Goal: Task Accomplishment & Management: Use online tool/utility

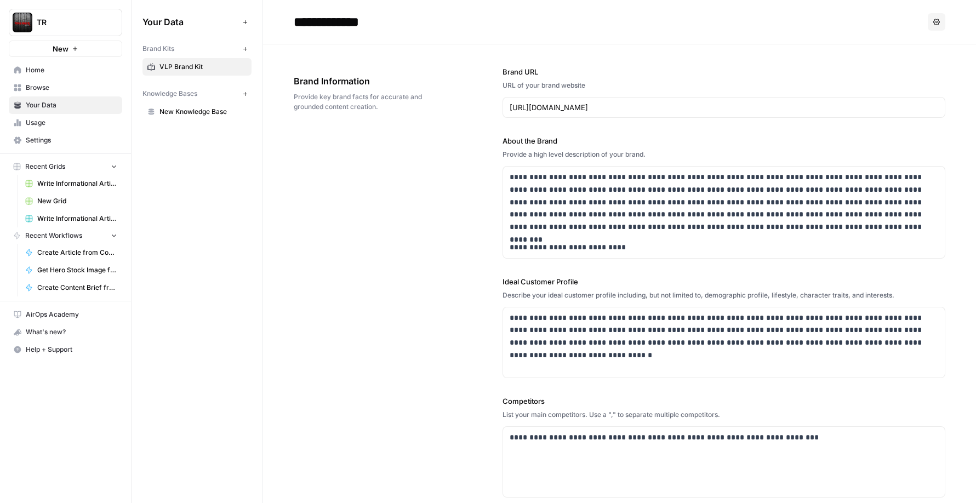
click at [579, 14] on h2 "**********" at bounding box center [609, 22] width 630 height 18
click at [42, 69] on span "Home" at bounding box center [72, 70] width 92 height 10
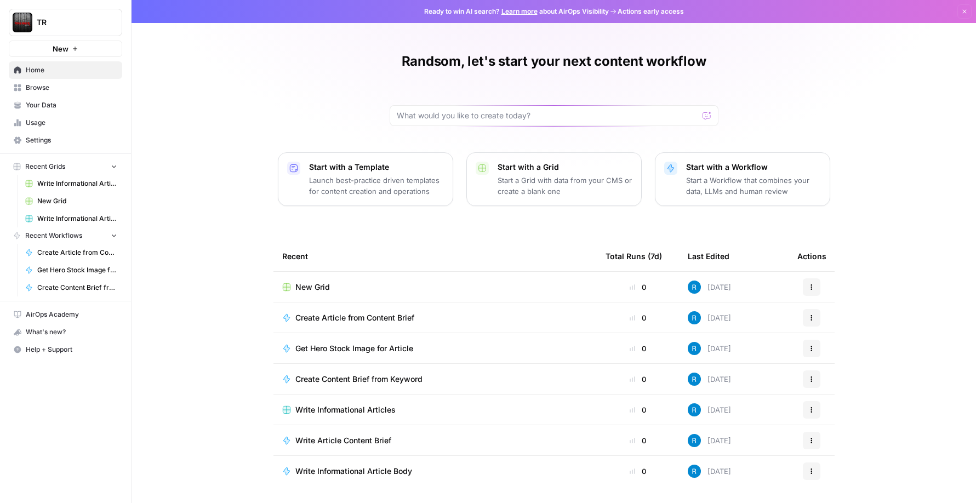
click at [85, 18] on span "TR" at bounding box center [70, 22] width 66 height 11
click at [76, 102] on span "Tire Rack" at bounding box center [105, 99] width 145 height 11
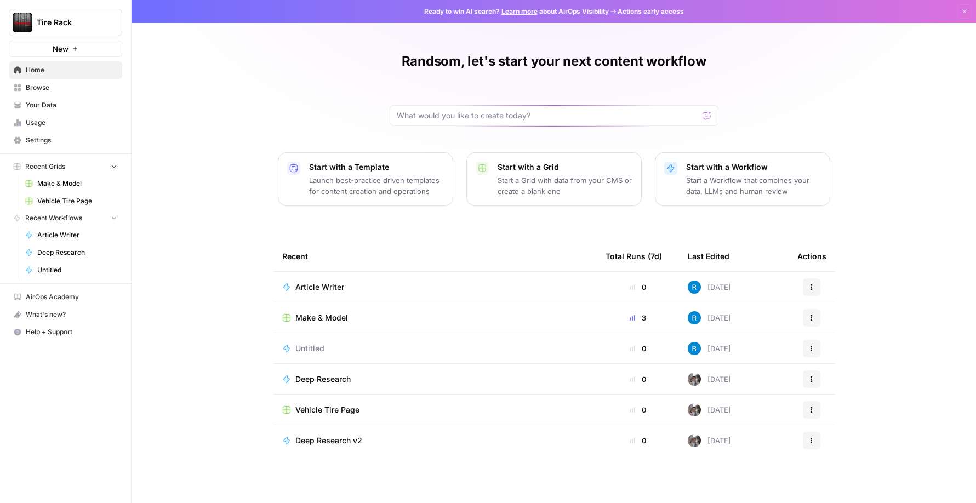
click at [70, 143] on span "Settings" at bounding box center [72, 140] width 92 height 10
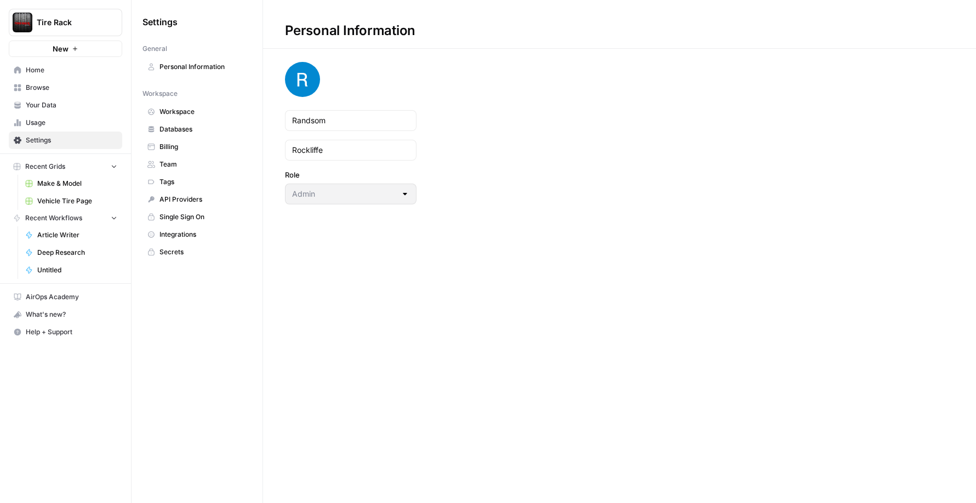
click at [201, 235] on span "Integrations" at bounding box center [202, 235] width 87 height 10
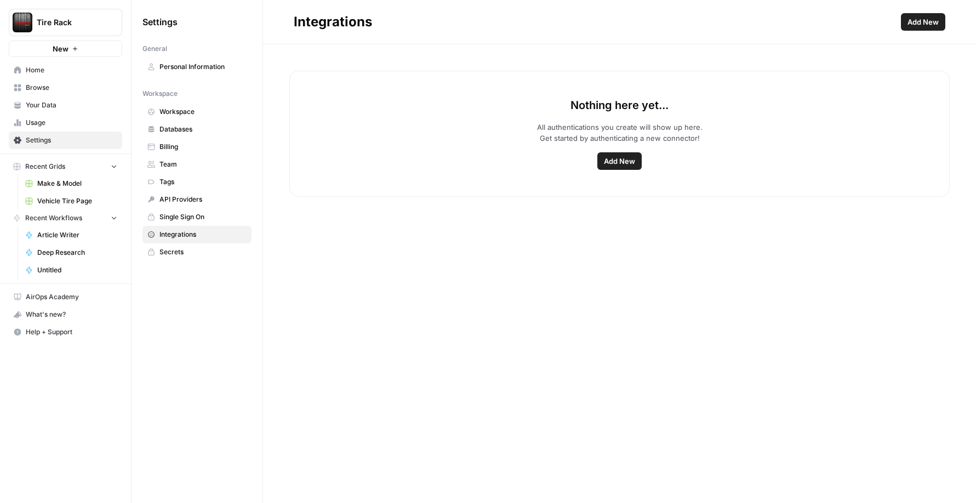
click at [615, 157] on span "Add New" at bounding box center [619, 161] width 31 height 11
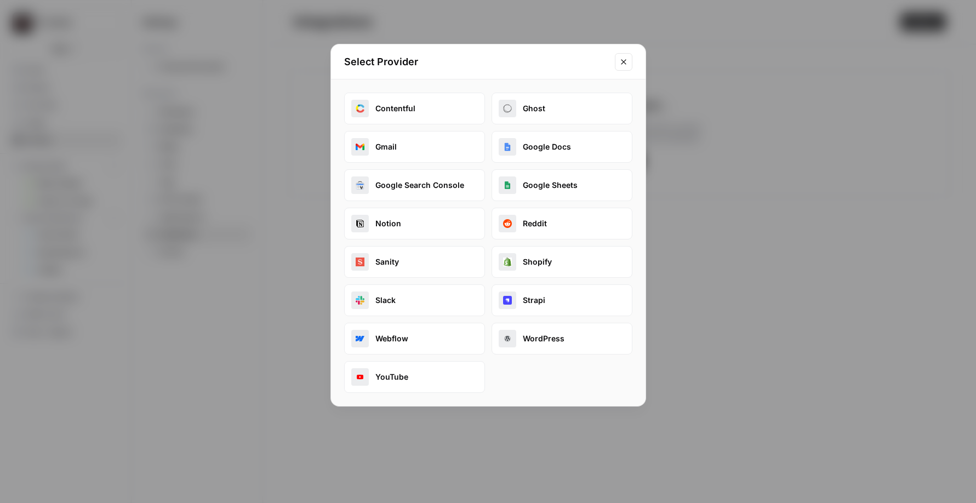
click at [436, 181] on button "Google Search Console" at bounding box center [414, 185] width 141 height 32
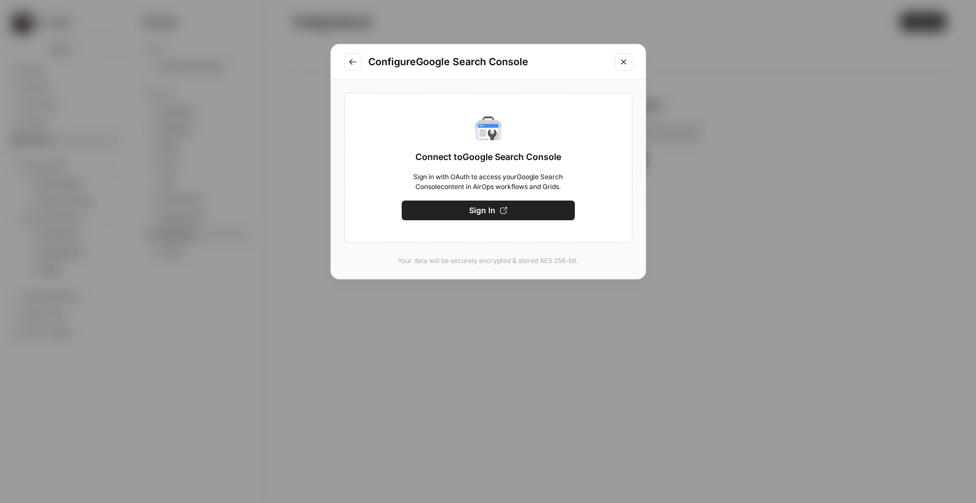
click at [523, 216] on button "Sign In" at bounding box center [488, 211] width 173 height 20
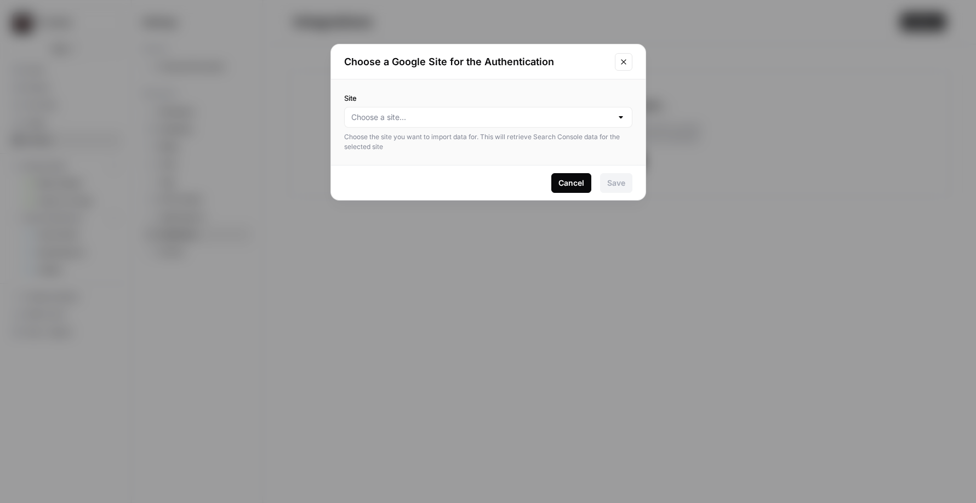
click at [506, 109] on div at bounding box center [488, 117] width 288 height 21
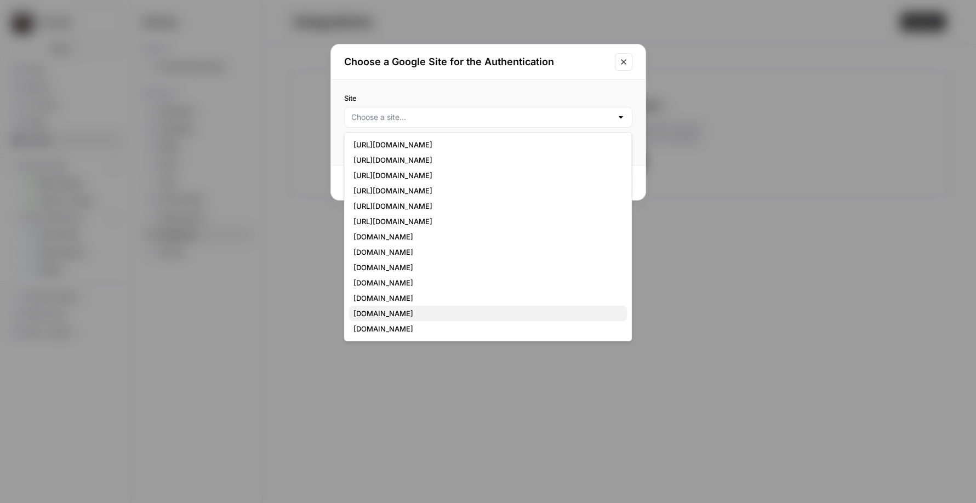
click at [446, 315] on span "tirerack.com" at bounding box center [485, 313] width 265 height 11
type input "tirerack.com"
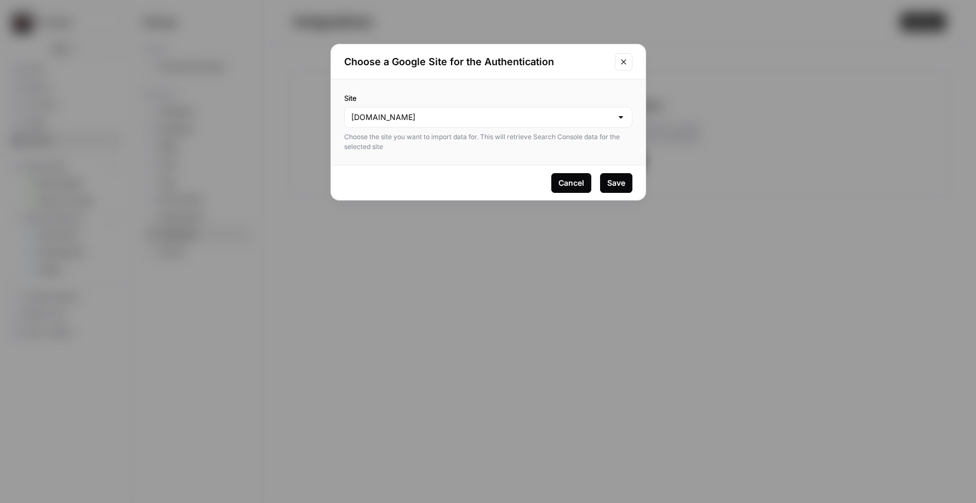
click at [609, 182] on div "Save" at bounding box center [616, 183] width 18 height 11
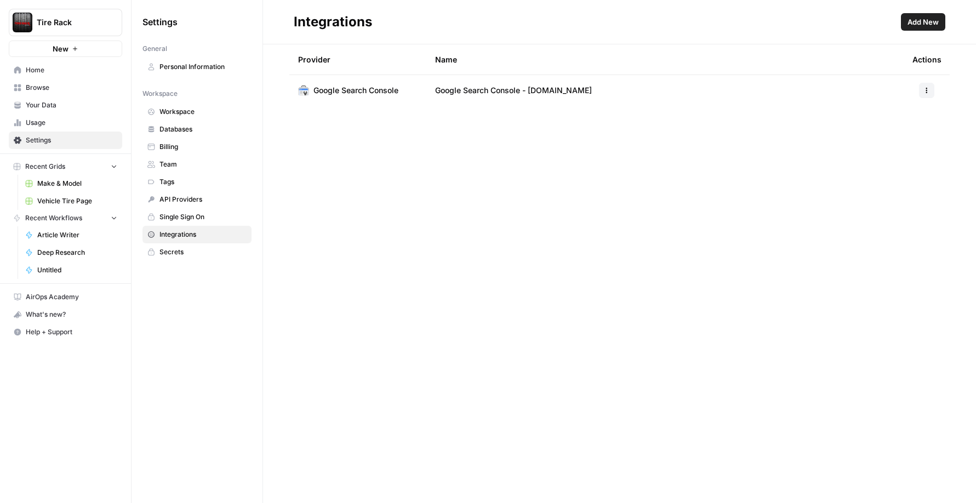
click at [928, 92] on icon "button" at bounding box center [926, 90] width 7 height 7
click at [697, 212] on div "Provider Name Actions Google Search Console Google Search Console - tirerack.com" at bounding box center [619, 273] width 713 height 459
click at [923, 92] on button "button" at bounding box center [926, 90] width 15 height 15
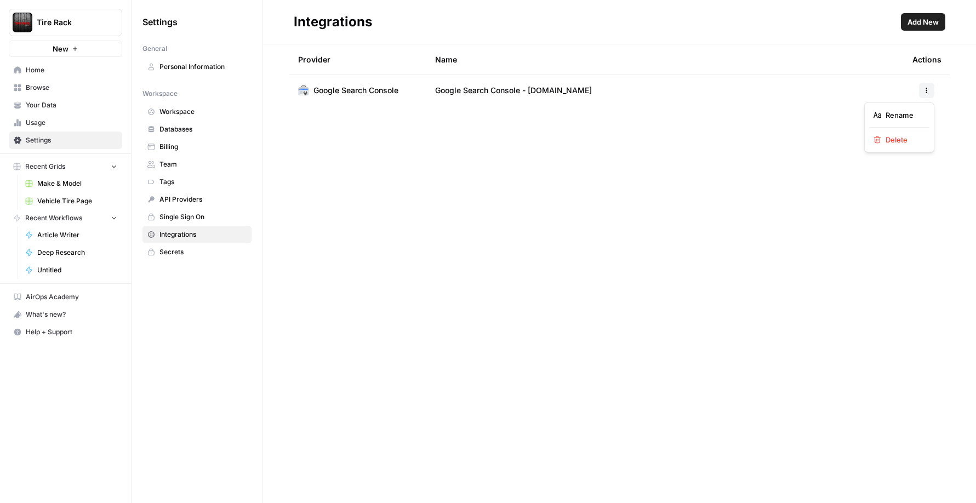
click at [598, 212] on div "Provider Name Actions Google Search Console Google Search Console - tirerack.com" at bounding box center [619, 273] width 713 height 459
click at [612, 233] on div "Provider Name Actions Google Search Console Google Search Console - tirerack.com" at bounding box center [619, 273] width 713 height 459
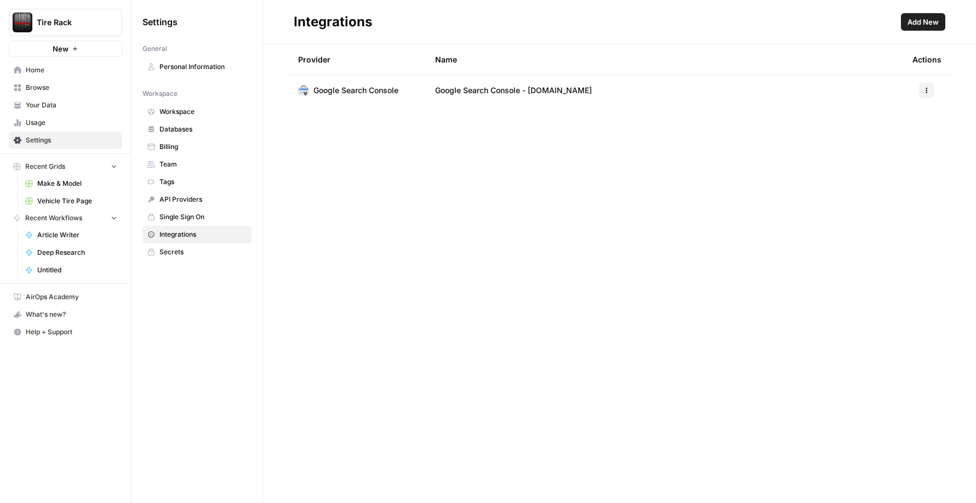
click at [55, 187] on span "Make & Model" at bounding box center [77, 184] width 80 height 10
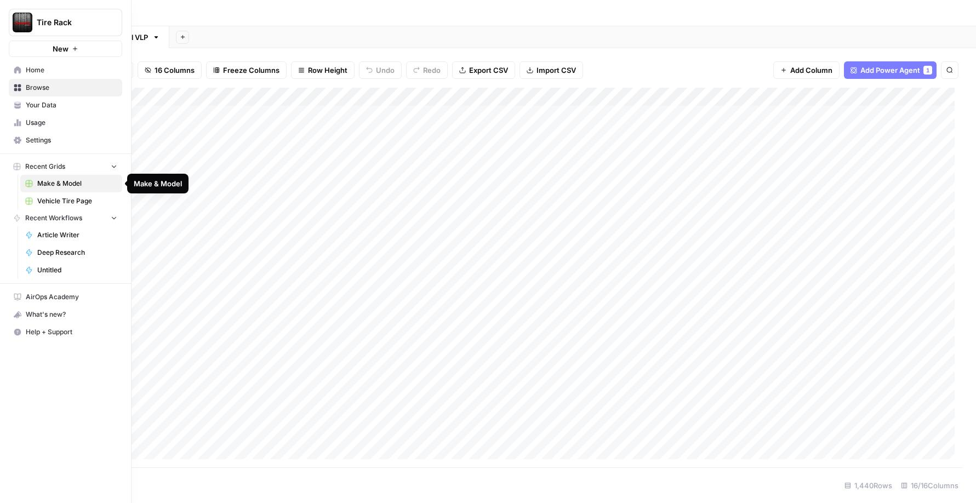
click at [97, 181] on span "Make & Model" at bounding box center [77, 184] width 80 height 10
click at [76, 120] on span "Usage" at bounding box center [72, 123] width 92 height 10
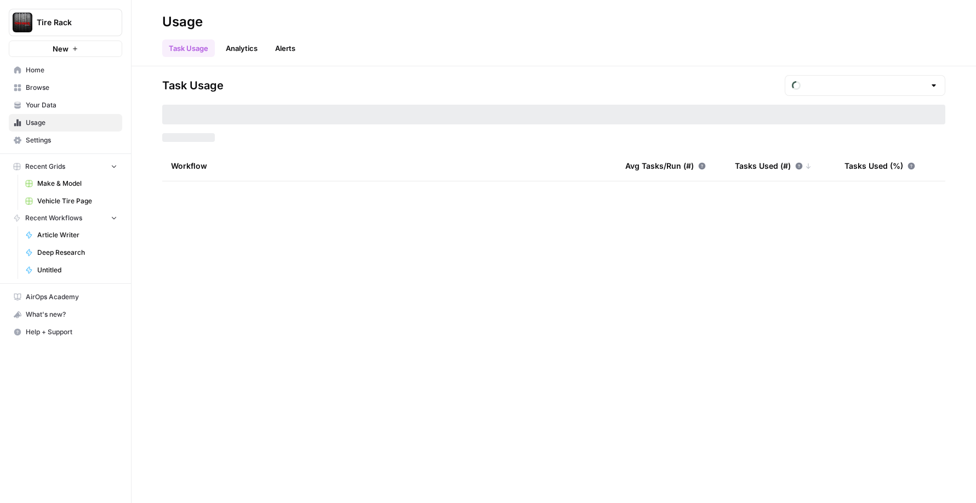
type input "August Tasks"
click at [75, 109] on span "Your Data" at bounding box center [72, 105] width 92 height 10
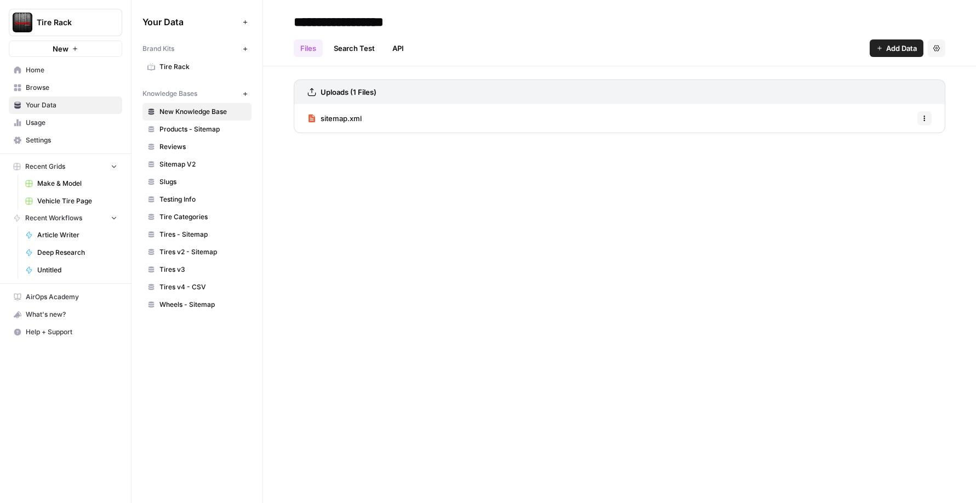
click at [72, 95] on link "Browse" at bounding box center [65, 88] width 113 height 18
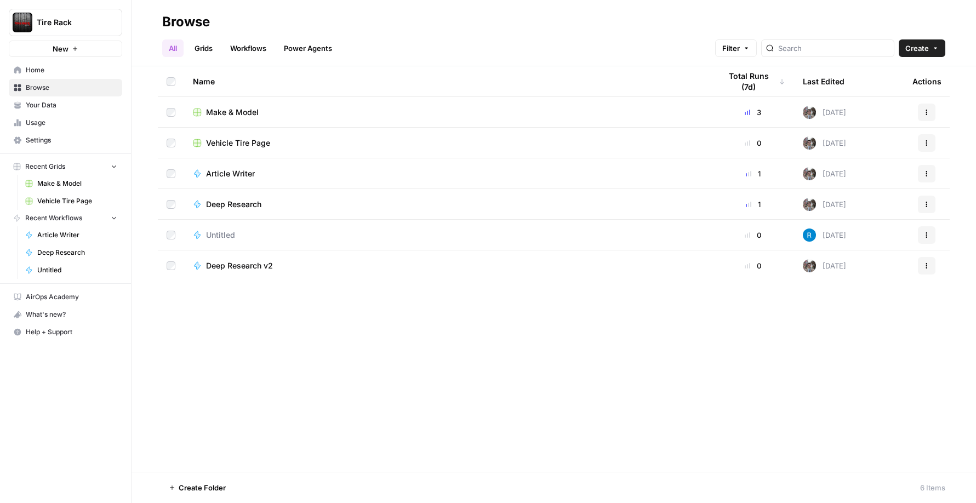
click at [937, 47] on icon "button" at bounding box center [935, 48] width 7 height 7
click at [897, 104] on span "Workflow" at bounding box center [900, 104] width 61 height 11
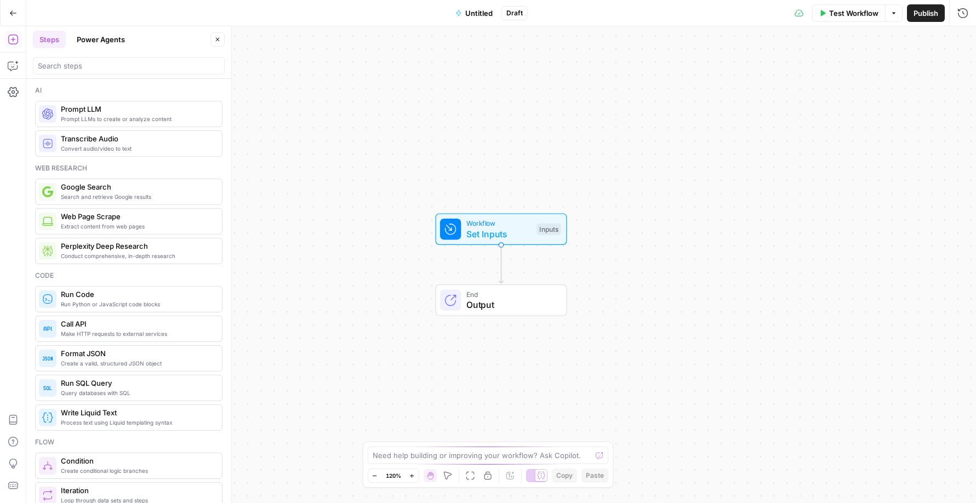
click at [13, 10] on icon "button" at bounding box center [13, 13] width 8 height 8
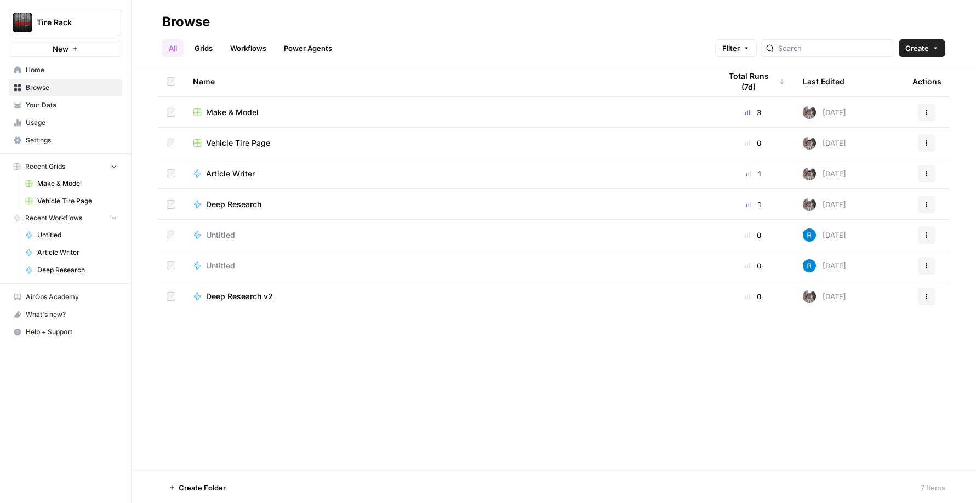
click at [332, 113] on div "Make & Model" at bounding box center [448, 112] width 510 height 11
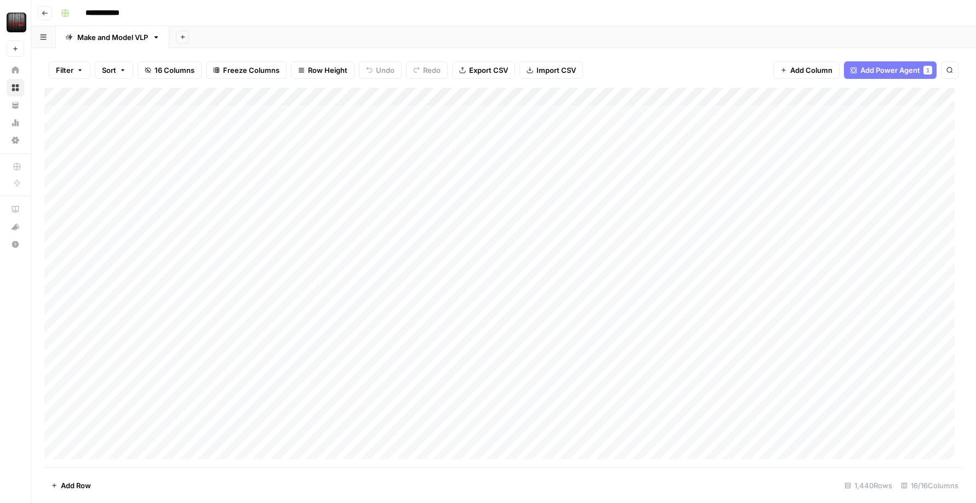
click at [721, 95] on div "Add Column" at bounding box center [503, 278] width 918 height 380
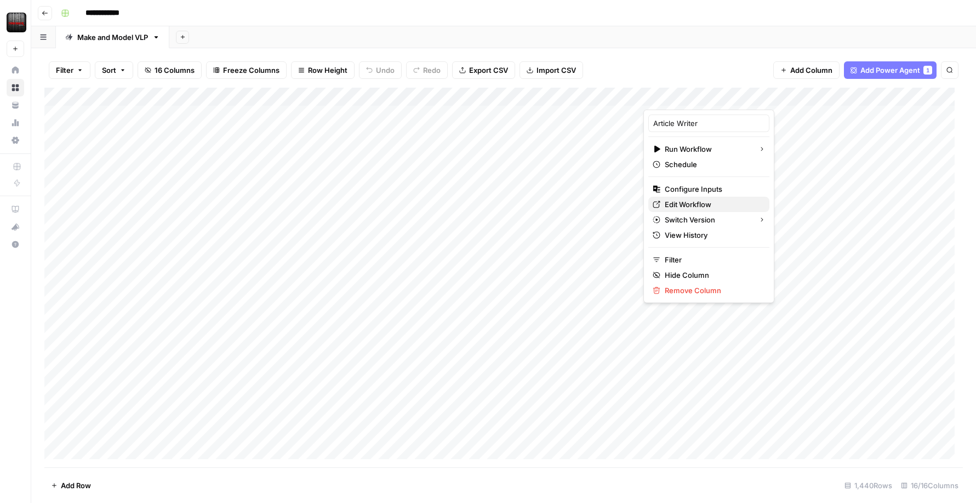
click at [707, 201] on span "Edit Workflow" at bounding box center [713, 204] width 96 height 11
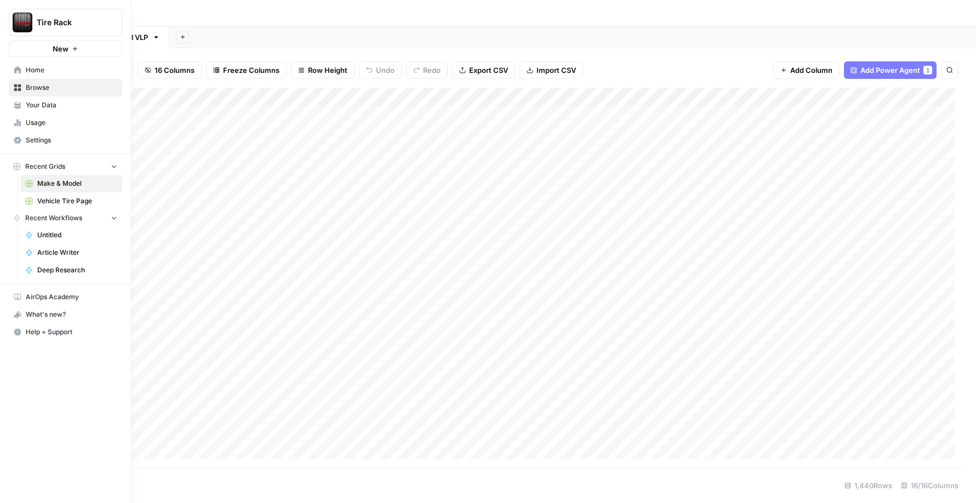
click at [33, 105] on span "Your Data" at bounding box center [72, 105] width 92 height 10
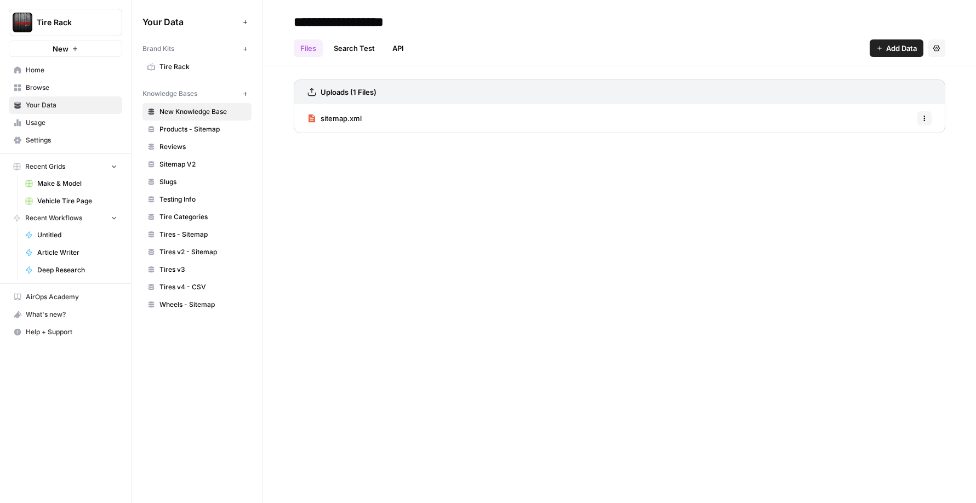
click at [61, 127] on span "Usage" at bounding box center [72, 123] width 92 height 10
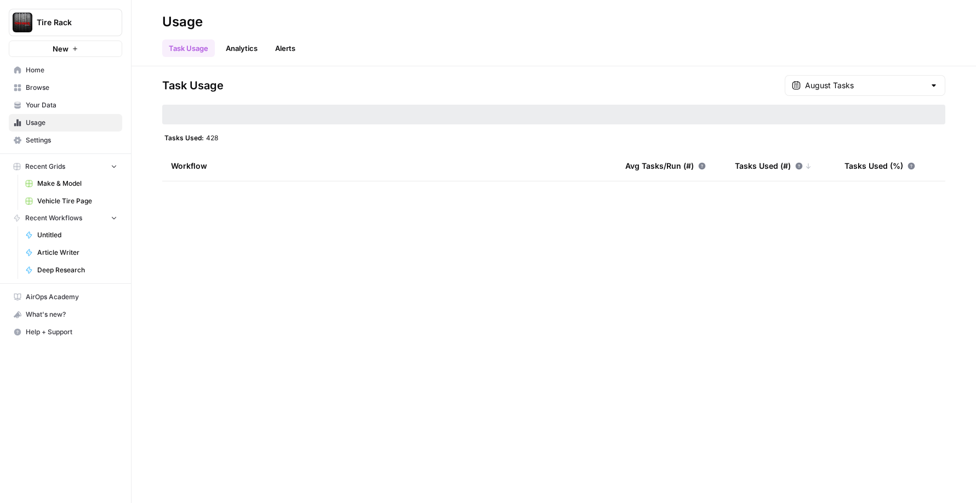
click at [66, 88] on span "Browse" at bounding box center [72, 88] width 92 height 10
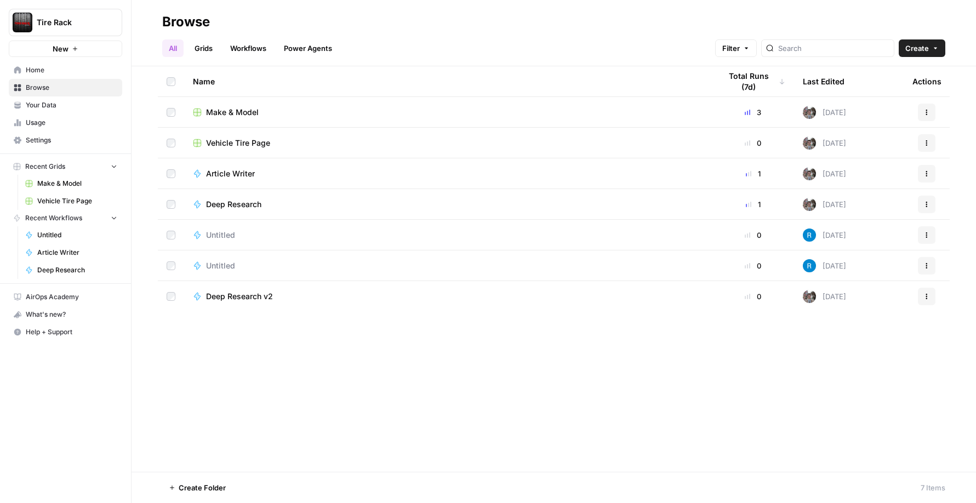
click at [917, 43] on span "Create" at bounding box center [917, 48] width 24 height 11
click at [895, 100] on span "Workflow" at bounding box center [900, 104] width 61 height 11
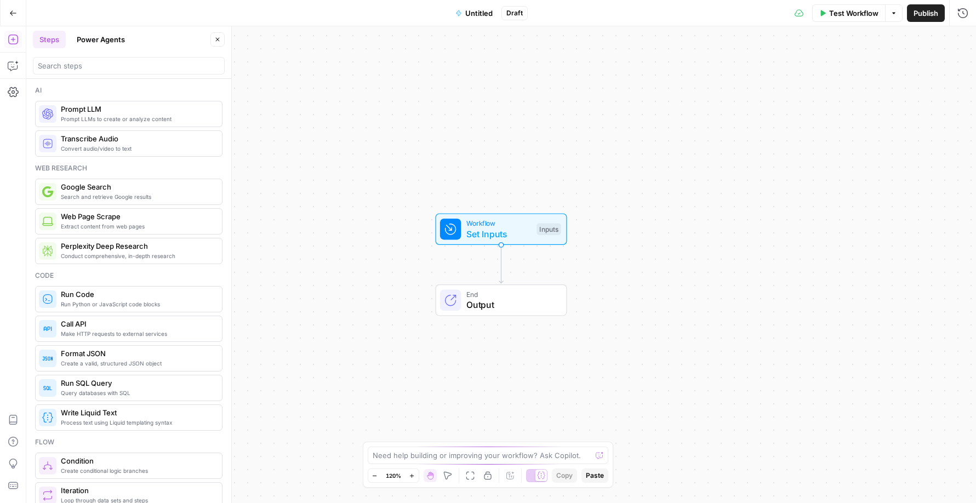
click at [476, 14] on span "Untitled" at bounding box center [478, 13] width 27 height 11
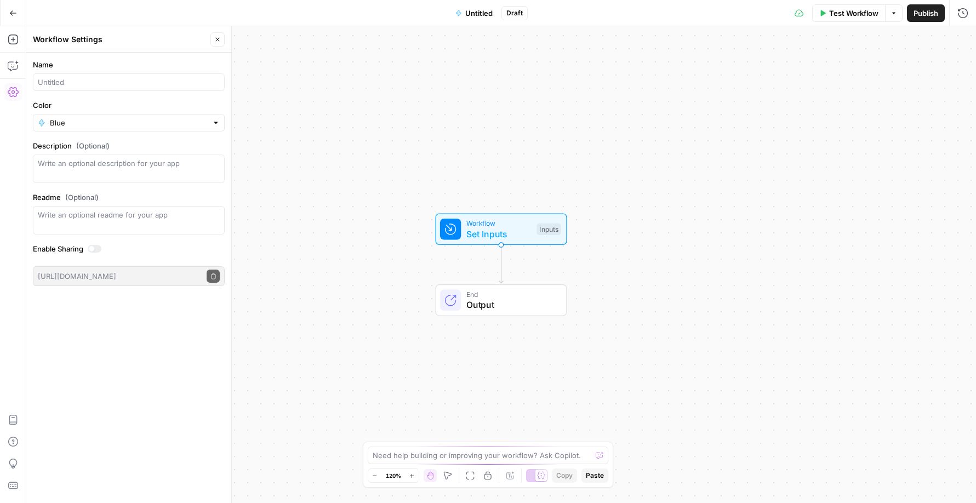
click at [476, 14] on span "Untitled" at bounding box center [478, 13] width 27 height 11
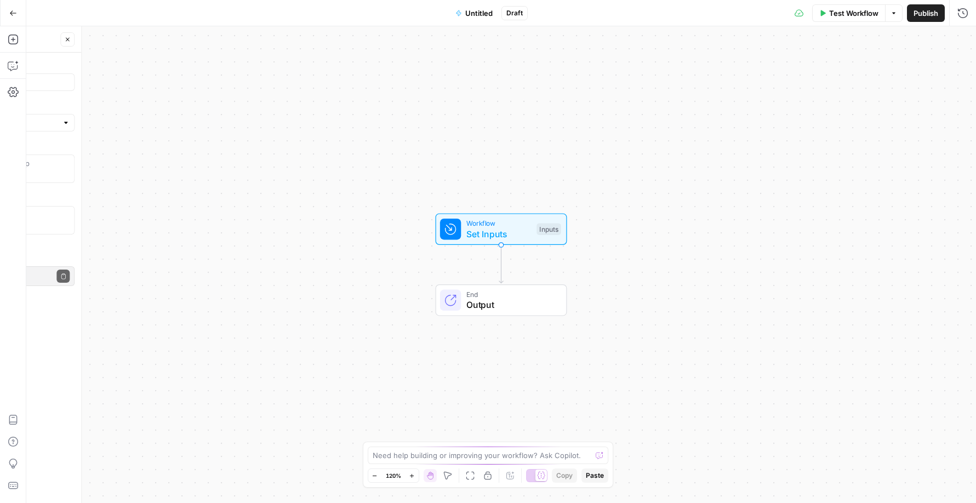
click at [476, 14] on span "Untitled" at bounding box center [478, 13] width 27 height 11
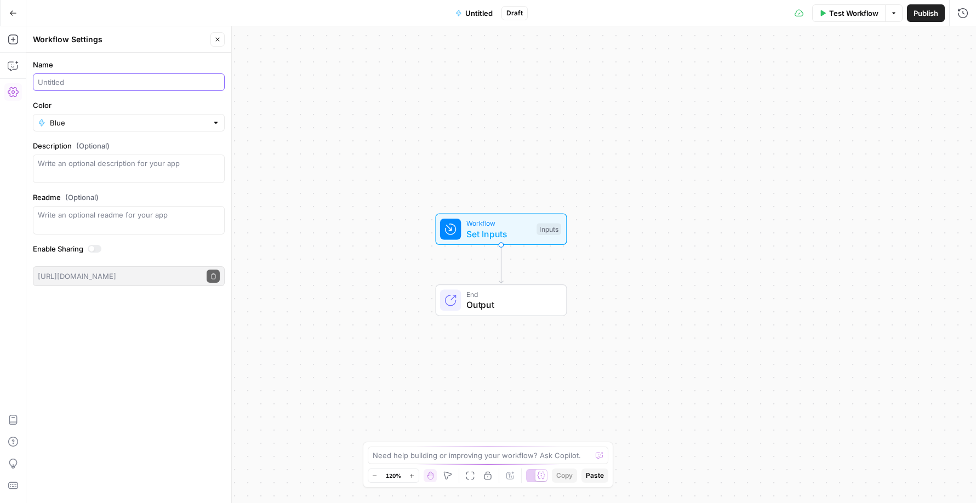
click at [94, 85] on input "Name" at bounding box center [129, 82] width 182 height 11
type input "P"
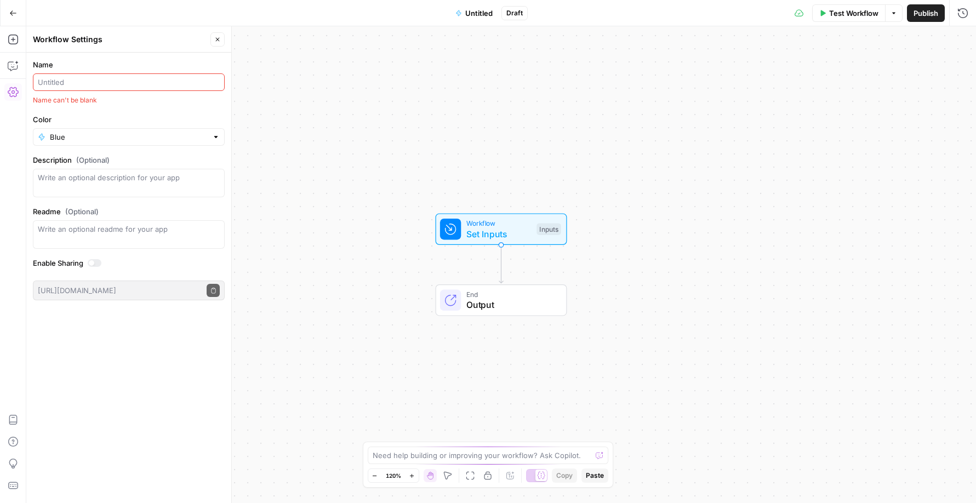
type input "S"
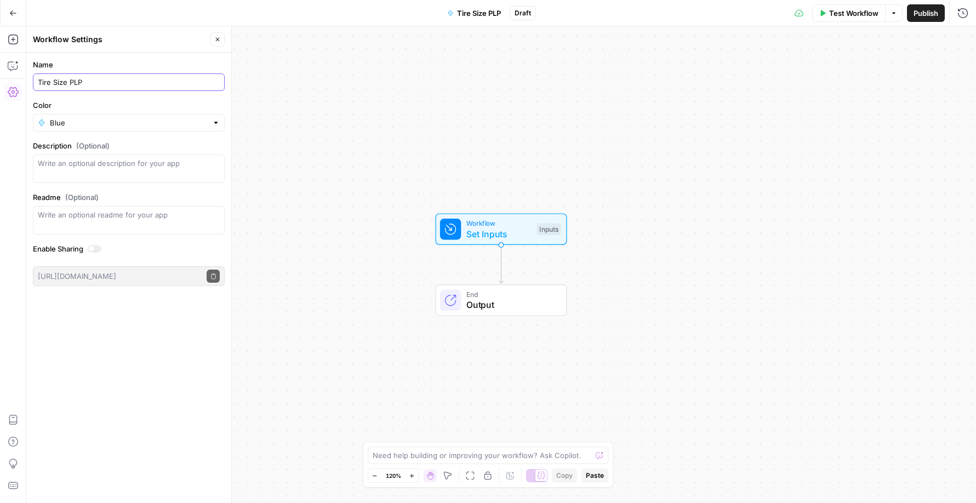
type input "Tire Size PLP"
click at [175, 173] on textarea "Description (Optional)" at bounding box center [129, 169] width 182 height 22
type textarea "Descriptions for tire size product listing pages"
click at [543, 189] on div "Workflow Set Inputs Inputs Test Step End Output" at bounding box center [501, 264] width 950 height 477
click at [525, 300] on span "Output" at bounding box center [510, 304] width 89 height 13
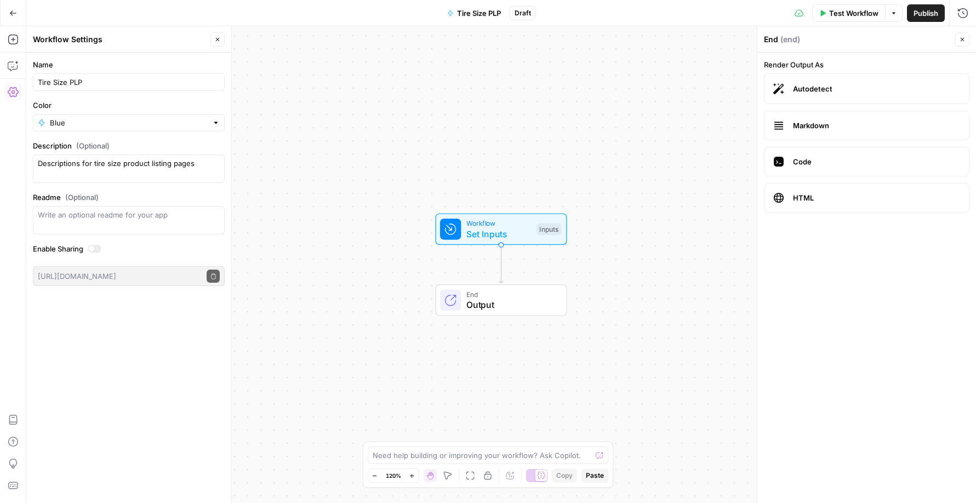
click at [545, 269] on div "Workflow Set Inputs Inputs End Output" at bounding box center [501, 264] width 950 height 477
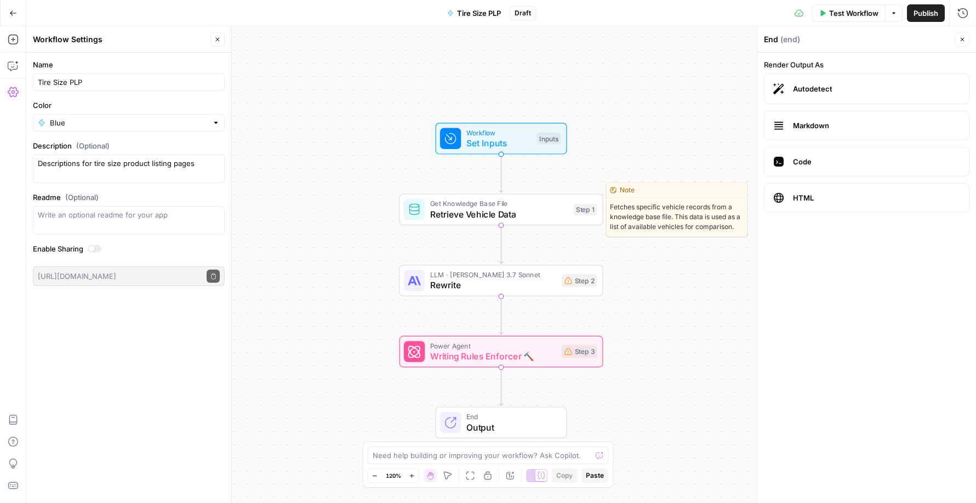
click at [490, 211] on span "Retrieve Vehicle Data" at bounding box center [499, 214] width 138 height 13
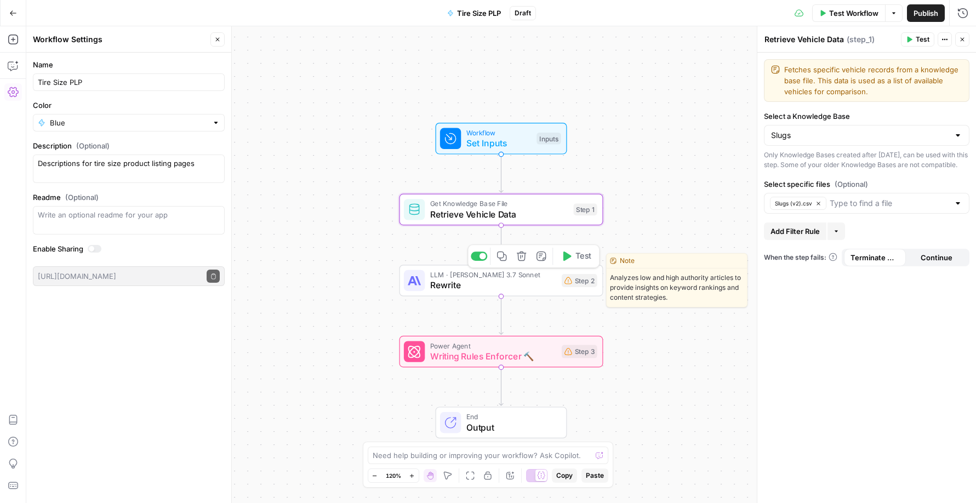
click at [547, 278] on span "Rewrite" at bounding box center [493, 284] width 126 height 13
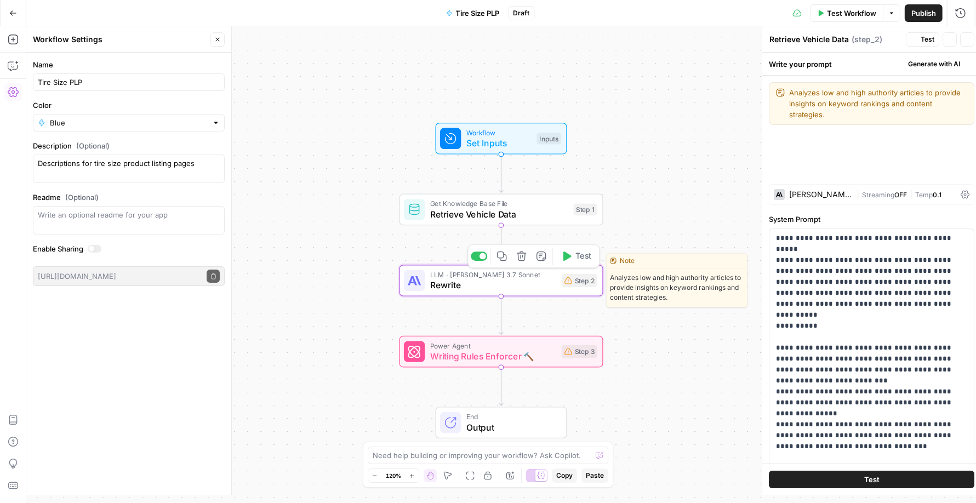
type textarea "Rewrite"
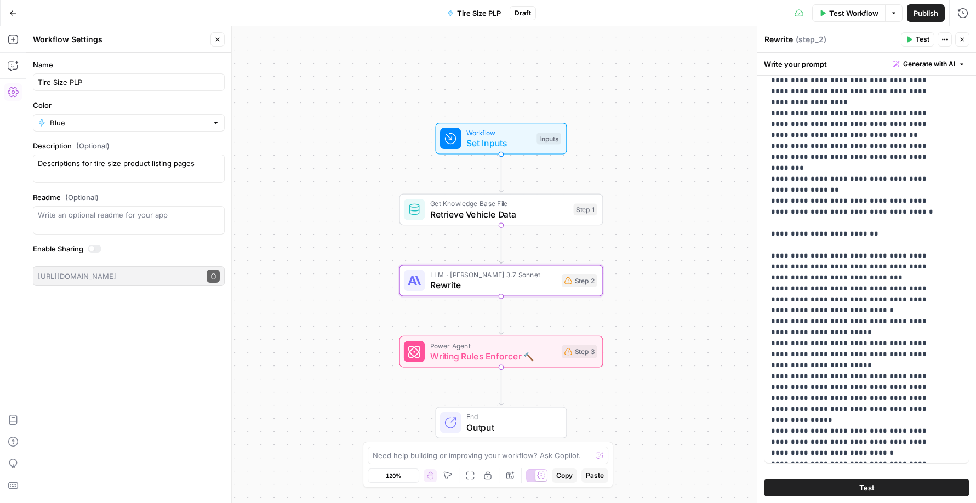
scroll to position [162, 0]
drag, startPoint x: 812, startPoint y: 254, endPoint x: 824, endPoint y: 256, distance: 12.3
click at [824, 256] on p "**********" at bounding box center [858, 134] width 175 height 647
drag, startPoint x: 858, startPoint y: 256, endPoint x: 858, endPoint y: 283, distance: 27.4
click at [858, 283] on p "**********" at bounding box center [858, 134] width 175 height 647
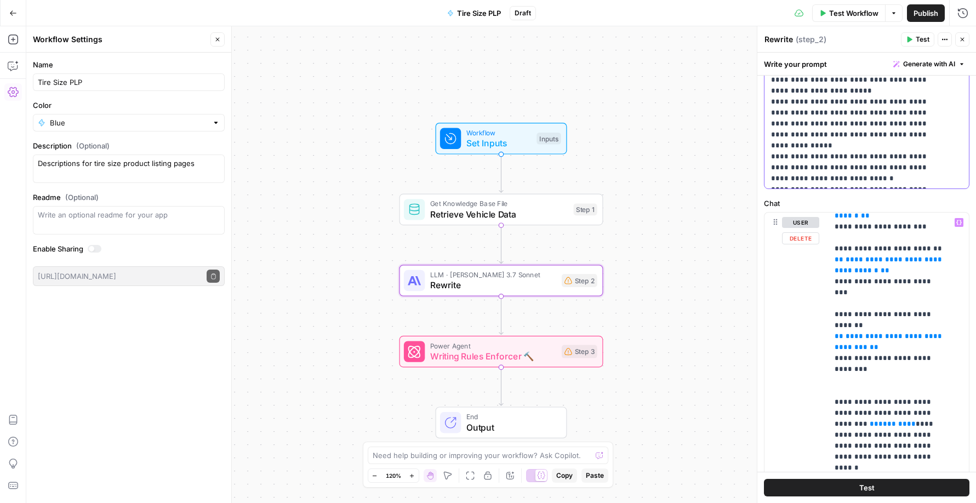
scroll to position [12, 0]
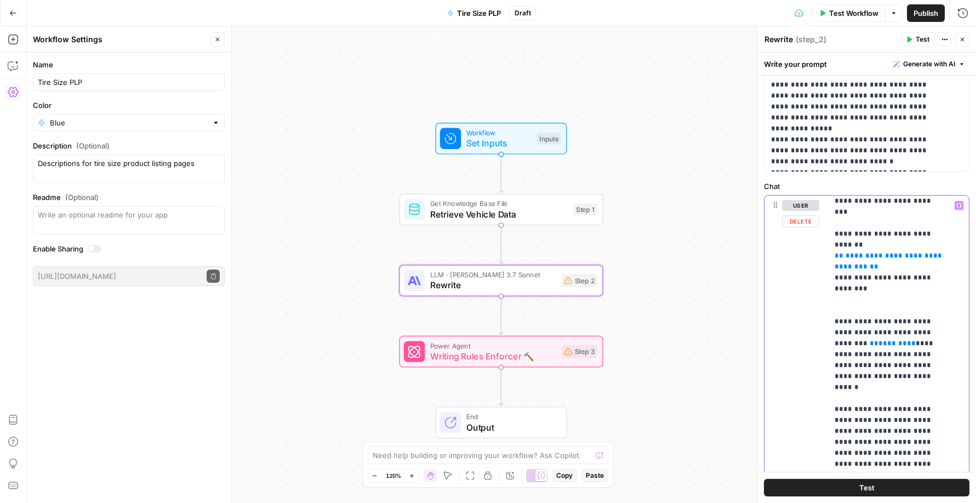
scroll to position [104, 0]
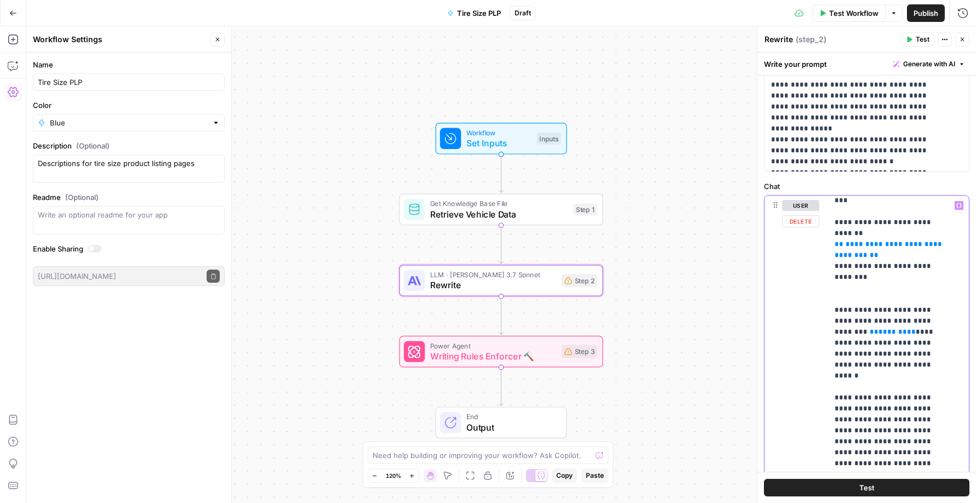
drag, startPoint x: 832, startPoint y: 267, endPoint x: 870, endPoint y: 308, distance: 55.1
click at [870, 308] on div "**********" at bounding box center [894, 419] width 133 height 447
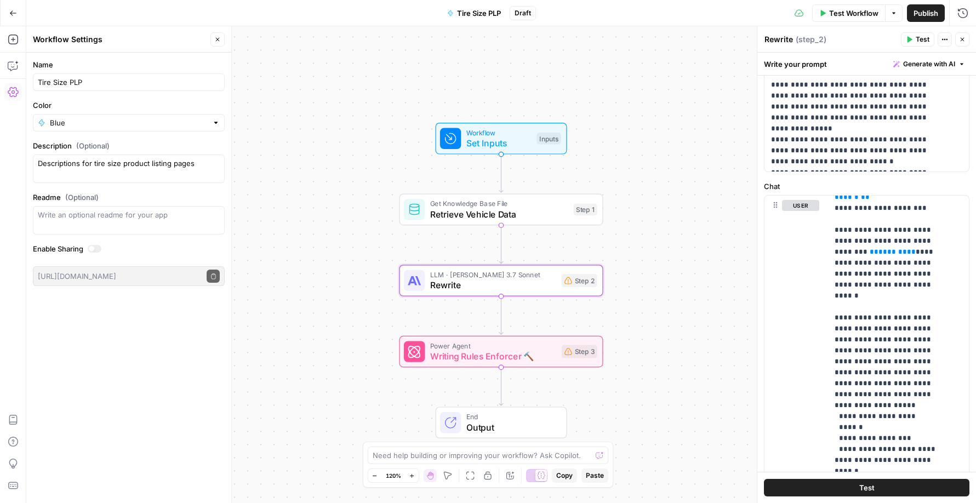
scroll to position [30, 0]
drag, startPoint x: 927, startPoint y: 273, endPoint x: 911, endPoint y: 273, distance: 15.3
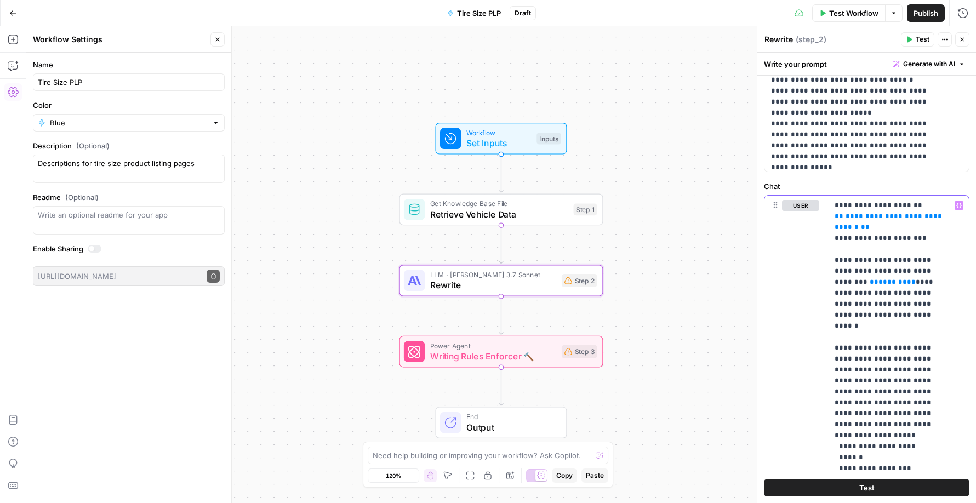
scroll to position [20, 0]
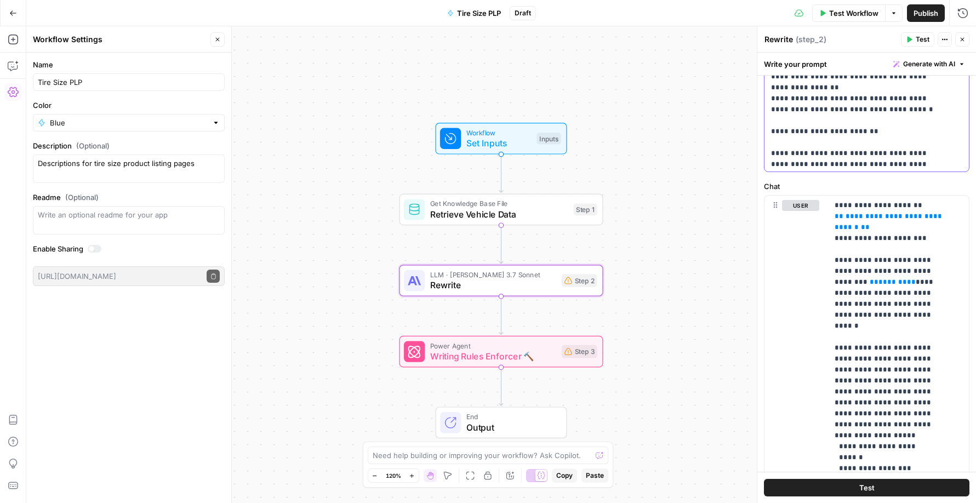
drag, startPoint x: 822, startPoint y: 152, endPoint x: 812, endPoint y: 152, distance: 10.4
click at [812, 152] on p "**********" at bounding box center [858, 17] width 175 height 614
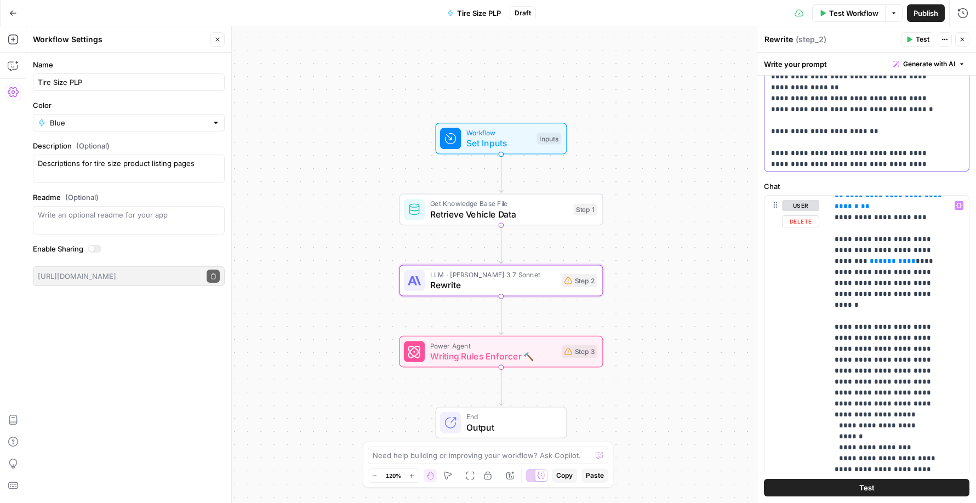
scroll to position [33, 0]
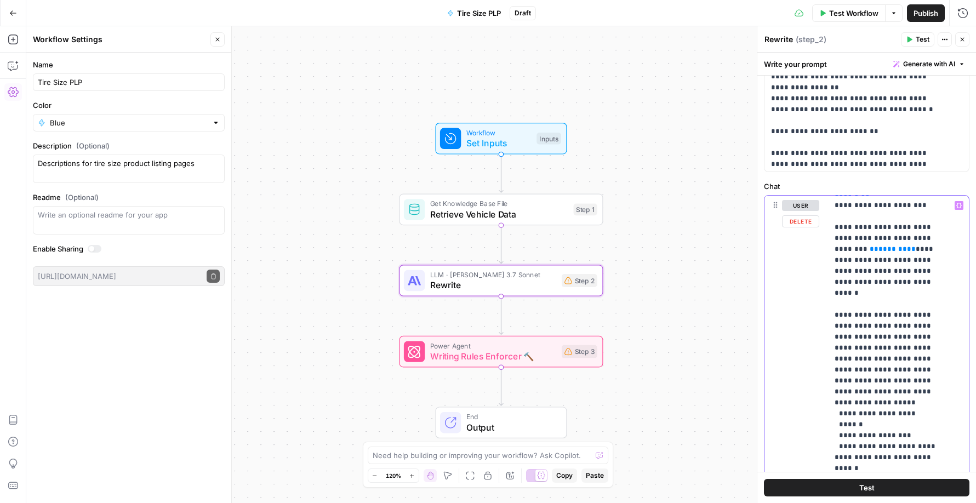
drag, startPoint x: 932, startPoint y: 258, endPoint x: 911, endPoint y: 258, distance: 20.8
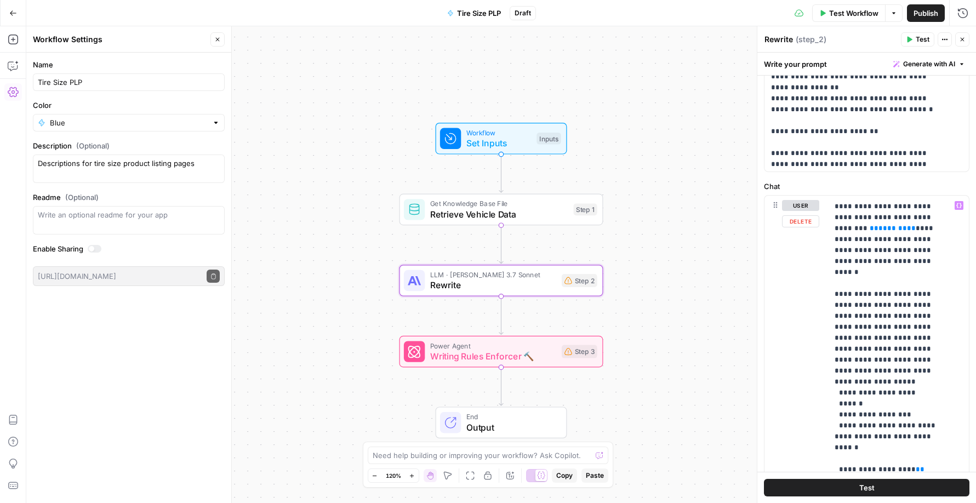
drag, startPoint x: 828, startPoint y: 291, endPoint x: 909, endPoint y: 352, distance: 101.4
click at [909, 352] on div "**********" at bounding box center [866, 432] width 204 height 472
drag, startPoint x: 834, startPoint y: 293, endPoint x: 904, endPoint y: 372, distance: 105.6
click at [904, 372] on div "**********" at bounding box center [894, 419] width 133 height 447
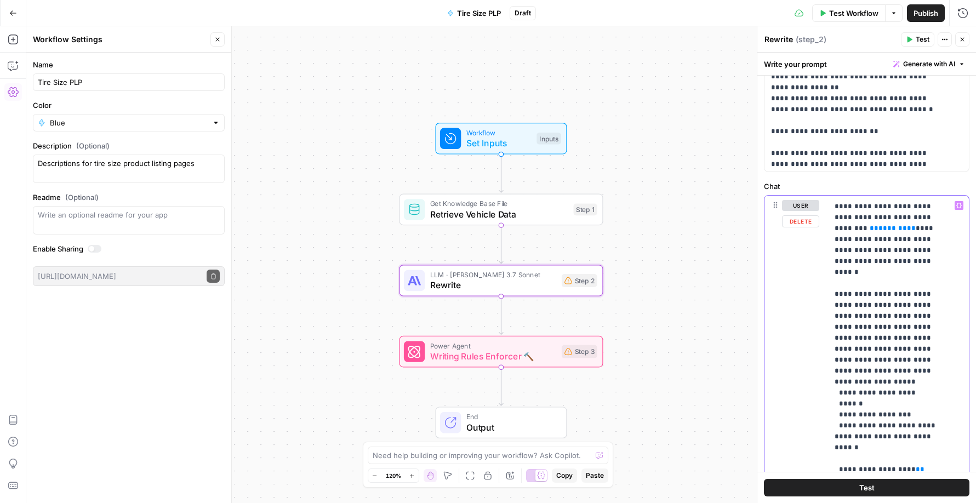
drag, startPoint x: 881, startPoint y: 294, endPoint x: 841, endPoint y: 294, distance: 39.5
drag, startPoint x: 880, startPoint y: 292, endPoint x: 888, endPoint y: 302, distance: 13.3
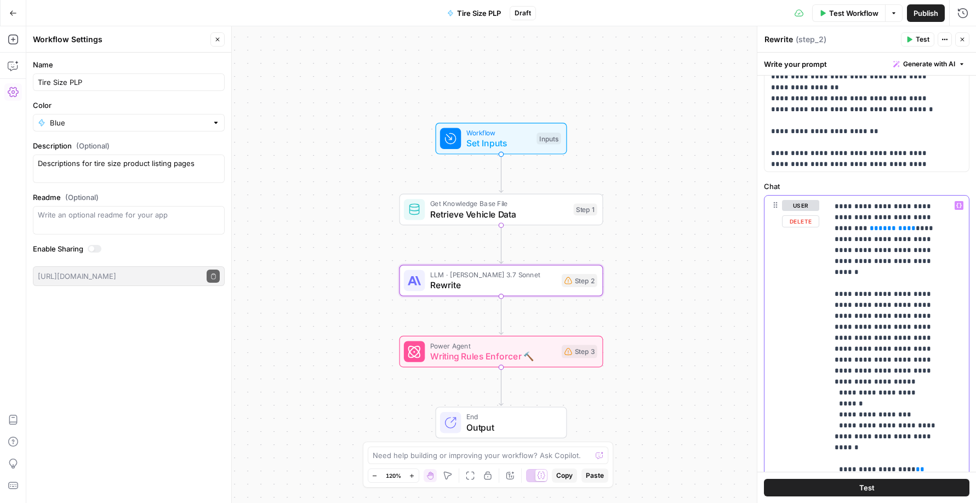
drag, startPoint x: 885, startPoint y: 346, endPoint x: 869, endPoint y: 345, distance: 15.9
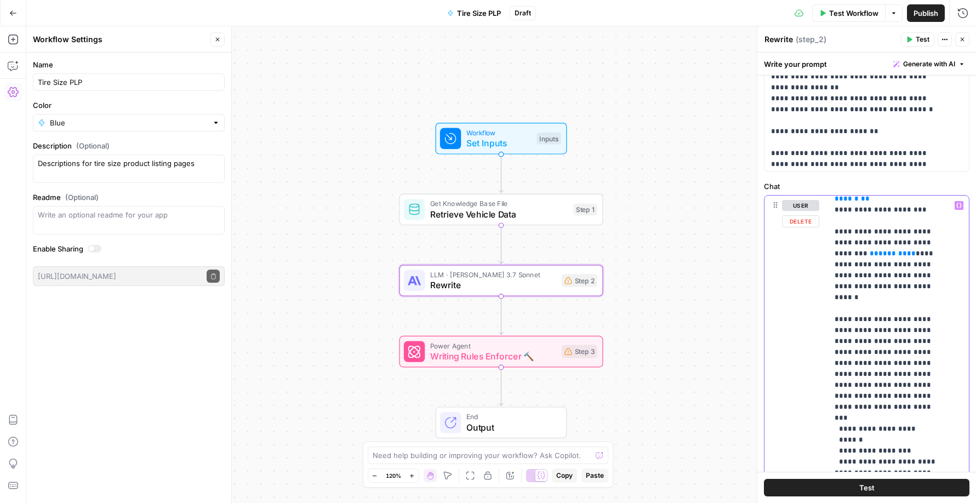
scroll to position [24, 0]
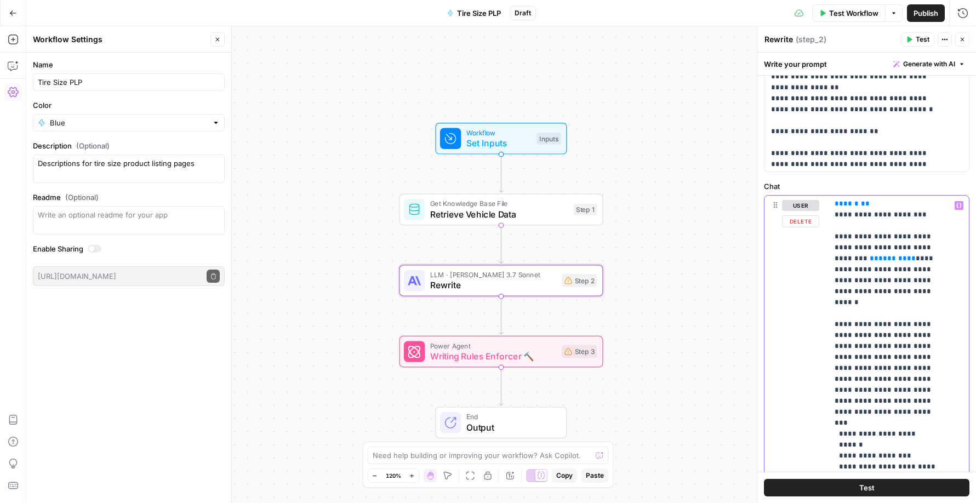
drag, startPoint x: 887, startPoint y: 436, endPoint x: 820, endPoint y: 324, distance: 130.7
click at [820, 324] on div "**********" at bounding box center [866, 432] width 204 height 472
drag, startPoint x: 843, startPoint y: 312, endPoint x: 837, endPoint y: 313, distance: 5.5
drag, startPoint x: 928, startPoint y: 313, endPoint x: 922, endPoint y: 312, distance: 5.6
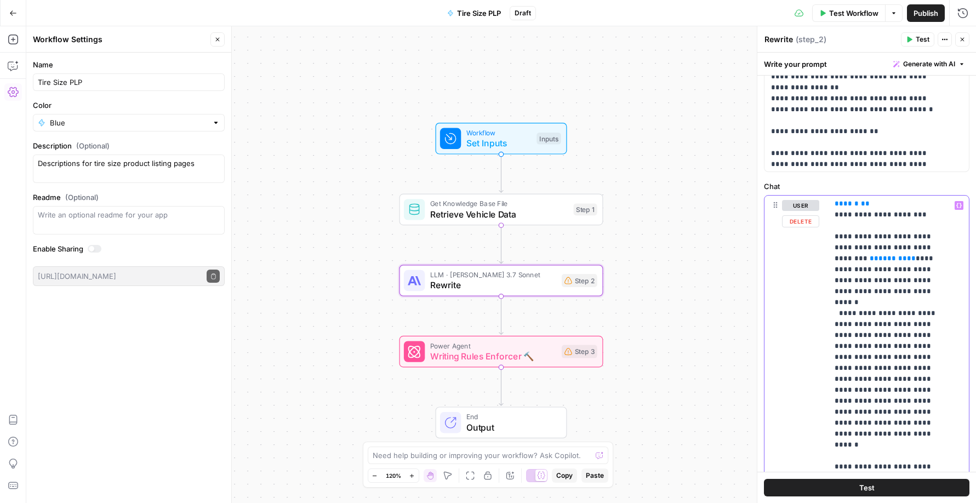
drag, startPoint x: 918, startPoint y: 344, endPoint x: 911, endPoint y: 343, distance: 7.2
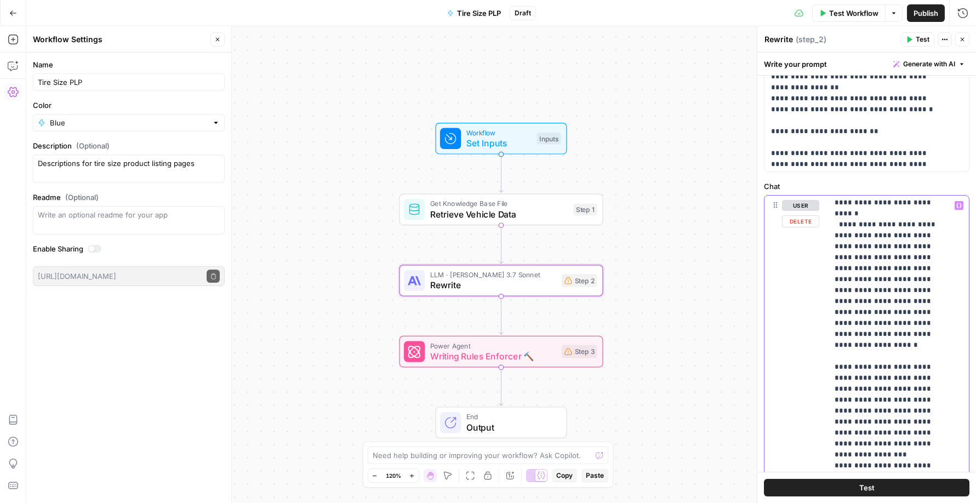
scroll to position [113, 0]
drag, startPoint x: 871, startPoint y: 375, endPoint x: 848, endPoint y: 374, distance: 22.5
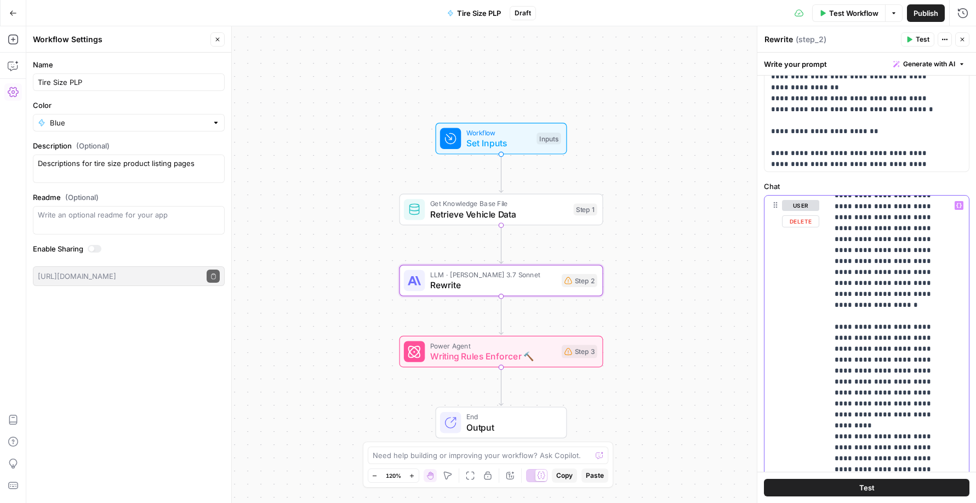
scroll to position [164, 0]
drag, startPoint x: 891, startPoint y: 358, endPoint x: 906, endPoint y: 368, distance: 18.1
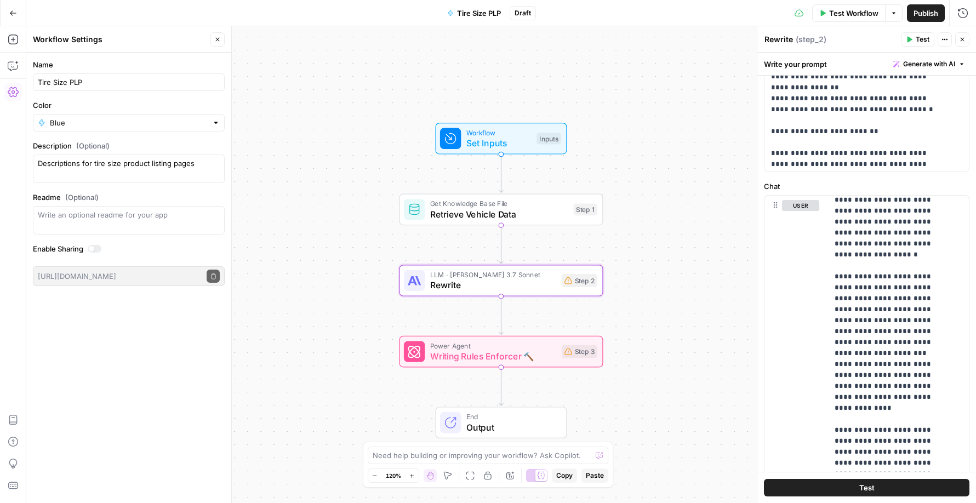
scroll to position [215, 0]
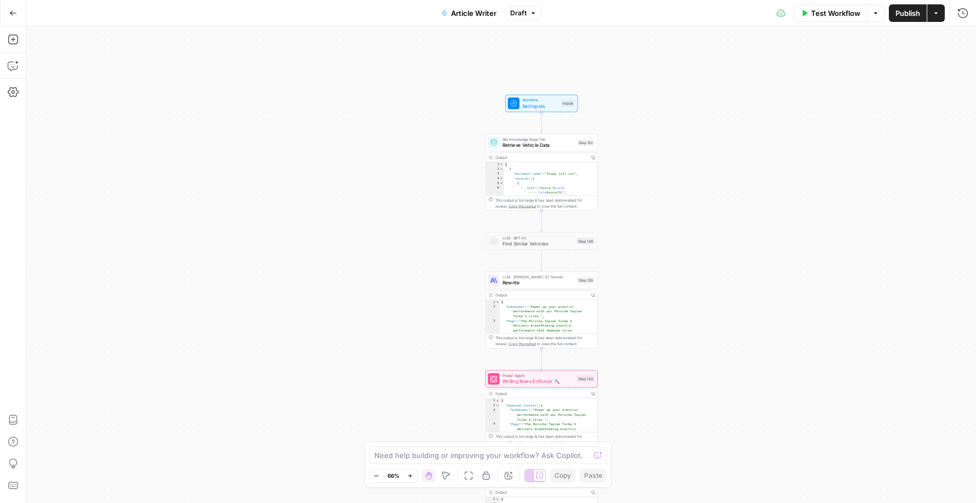
drag, startPoint x: 438, startPoint y: 58, endPoint x: 466, endPoint y: 116, distance: 65.0
click at [466, 116] on div "Workflow Set Inputs Inputs Get Knowledge Base File Retrieve Vehicle Data Step 1…" at bounding box center [501, 264] width 950 height 477
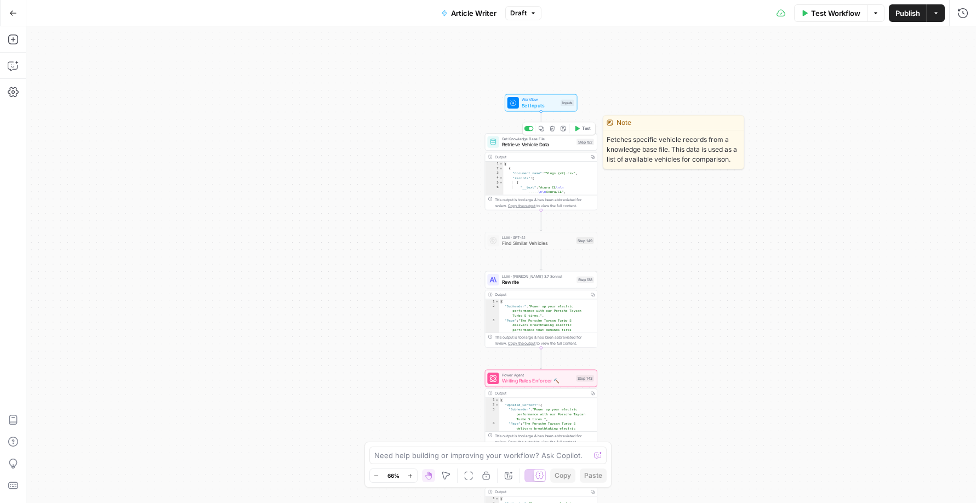
click at [515, 143] on span "Retrieve Vehicle Data" at bounding box center [538, 144] width 72 height 7
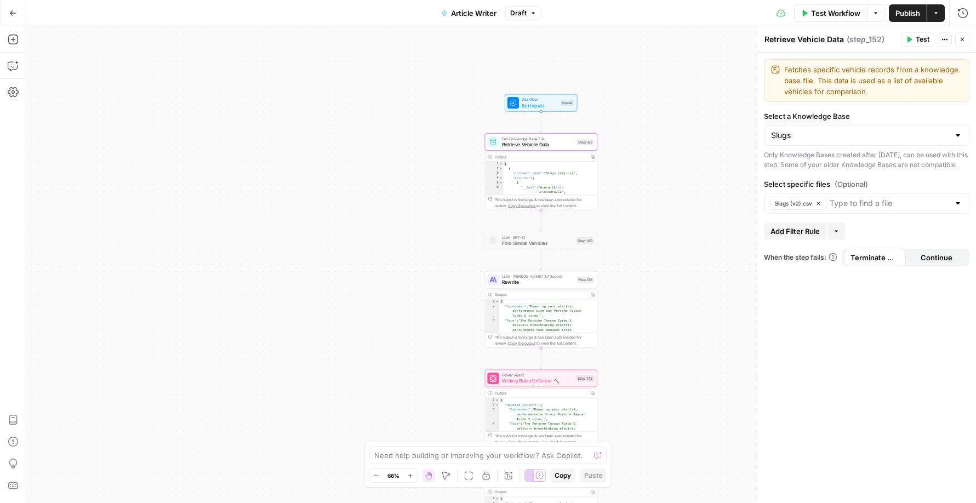
click at [526, 156] on div "Output" at bounding box center [541, 157] width 92 height 6
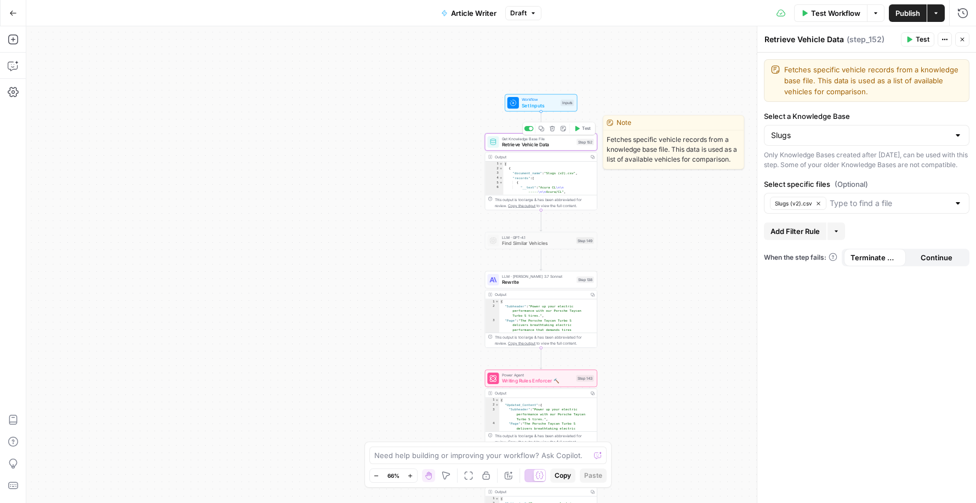
click at [542, 131] on icon "button" at bounding box center [541, 128] width 5 height 5
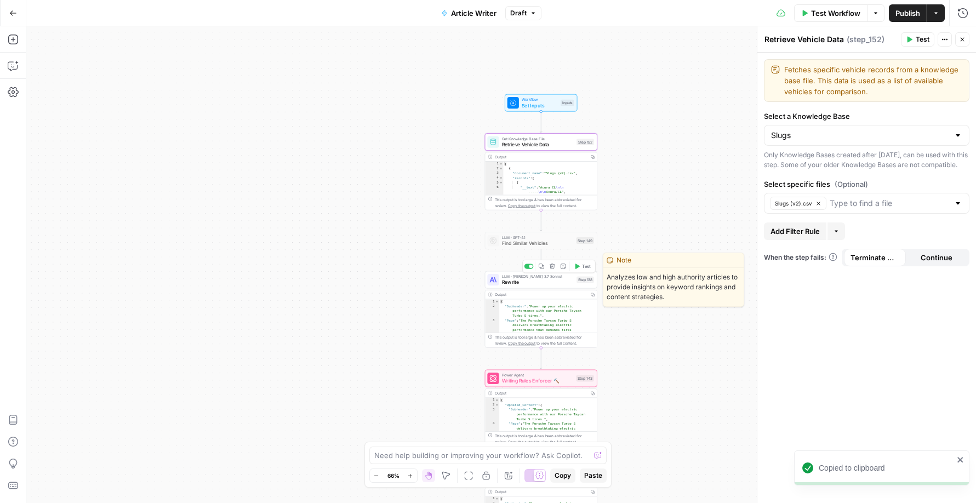
click at [544, 279] on span "Rewrite" at bounding box center [538, 282] width 72 height 7
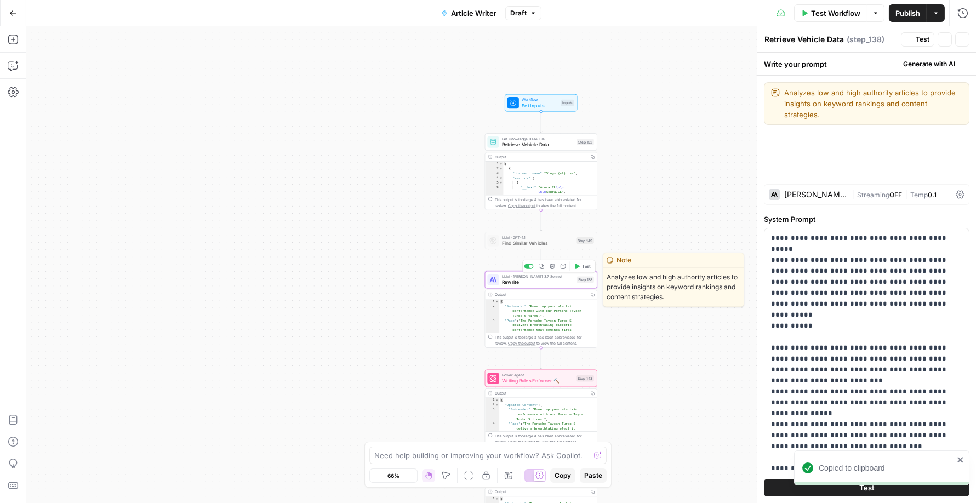
type textarea "Rewrite"
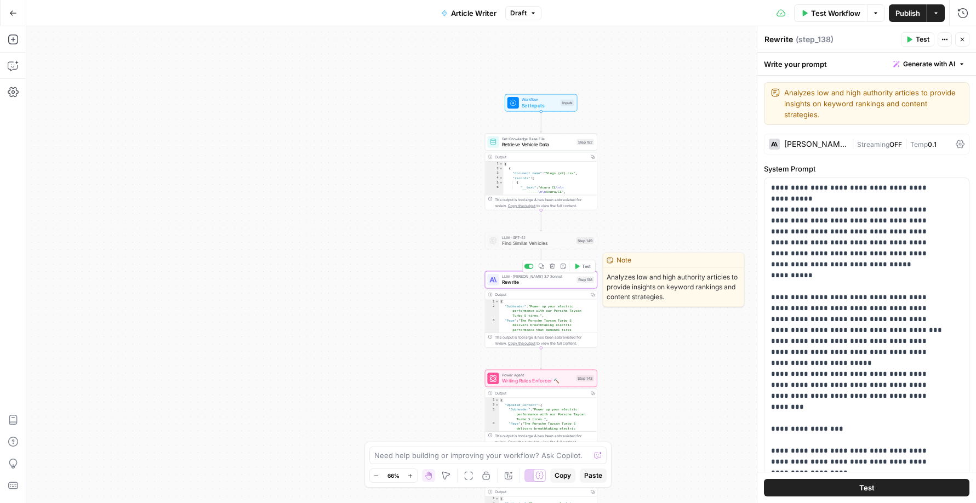
click at [541, 269] on button "Copy step" at bounding box center [541, 265] width 9 height 9
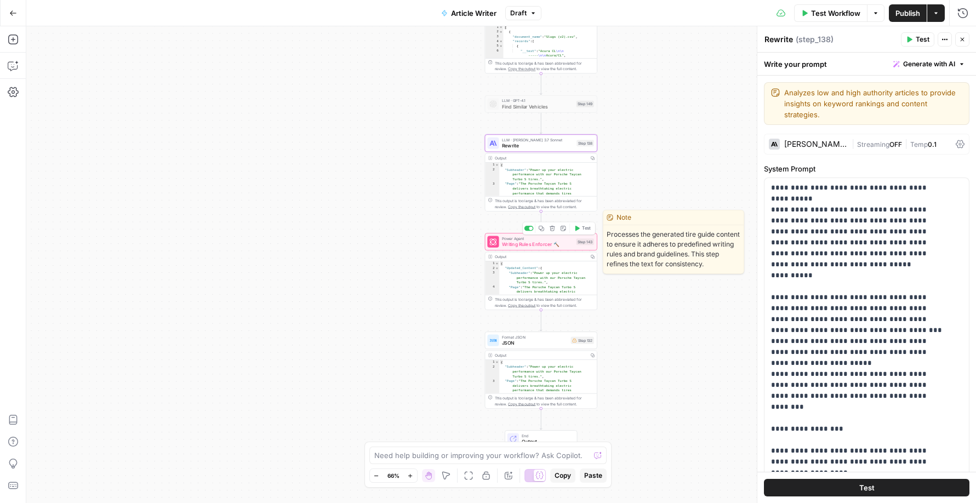
click at [541, 230] on icon "button" at bounding box center [541, 228] width 5 height 5
